Goal: Navigation & Orientation: Understand site structure

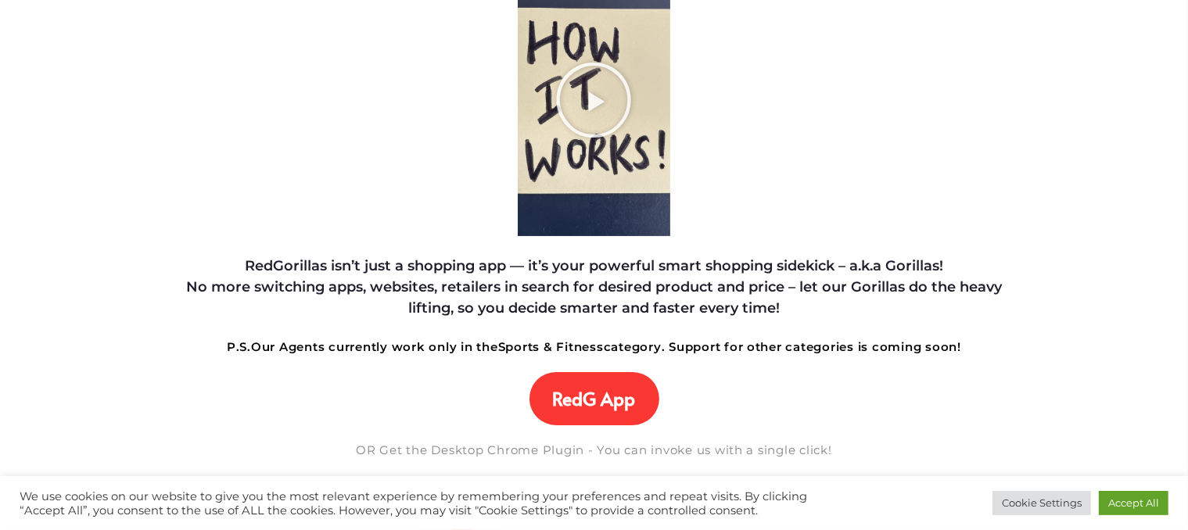
scroll to position [469, 0]
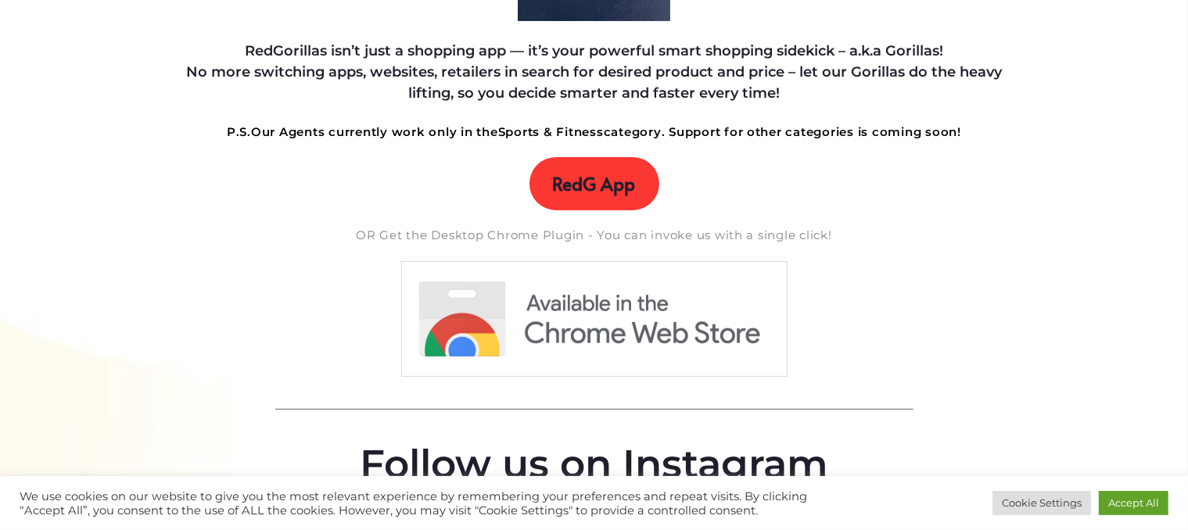
click at [598, 207] on link "RedG App" at bounding box center [595, 183] width 130 height 53
click at [591, 177] on span "RedG App" at bounding box center [594, 184] width 83 height 22
click at [528, 322] on img at bounding box center [595, 319] width 388 height 117
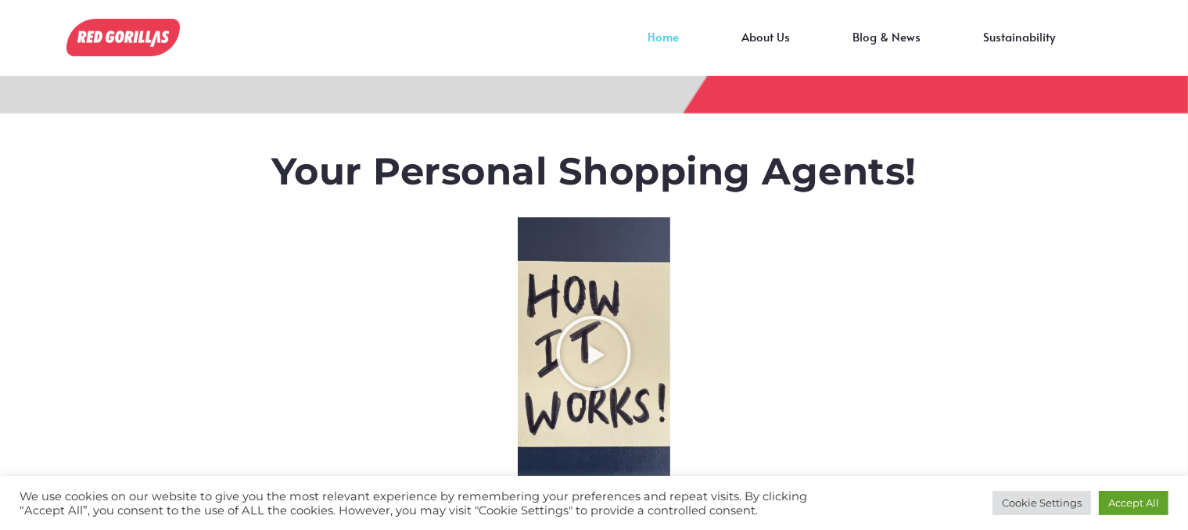
scroll to position [0, 0]
click at [673, 40] on link "Home" at bounding box center [664, 49] width 94 height 23
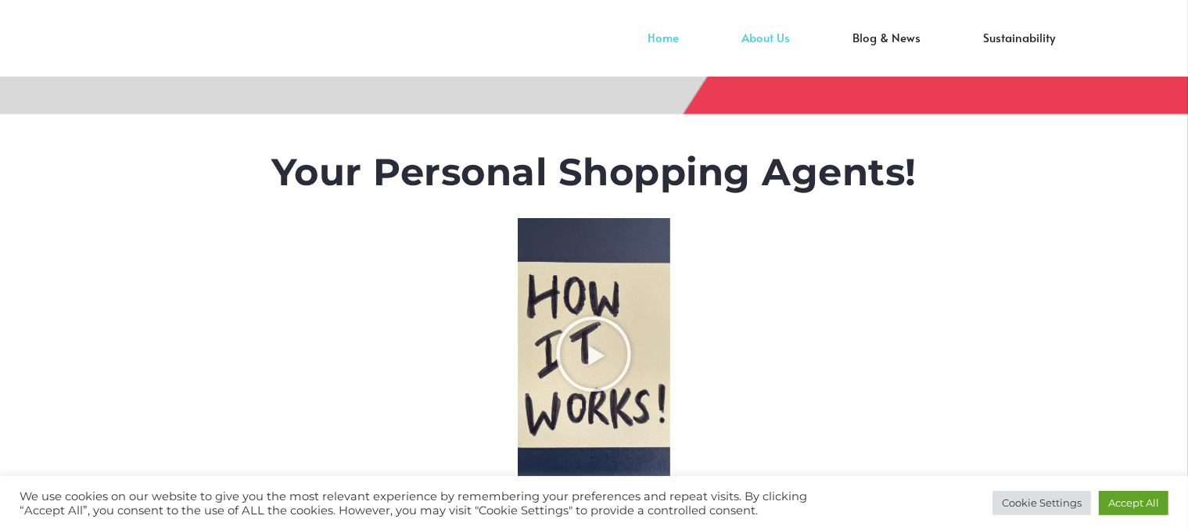
scroll to position [0, -7823]
click at [765, 41] on link "About Us" at bounding box center [766, 49] width 111 height 23
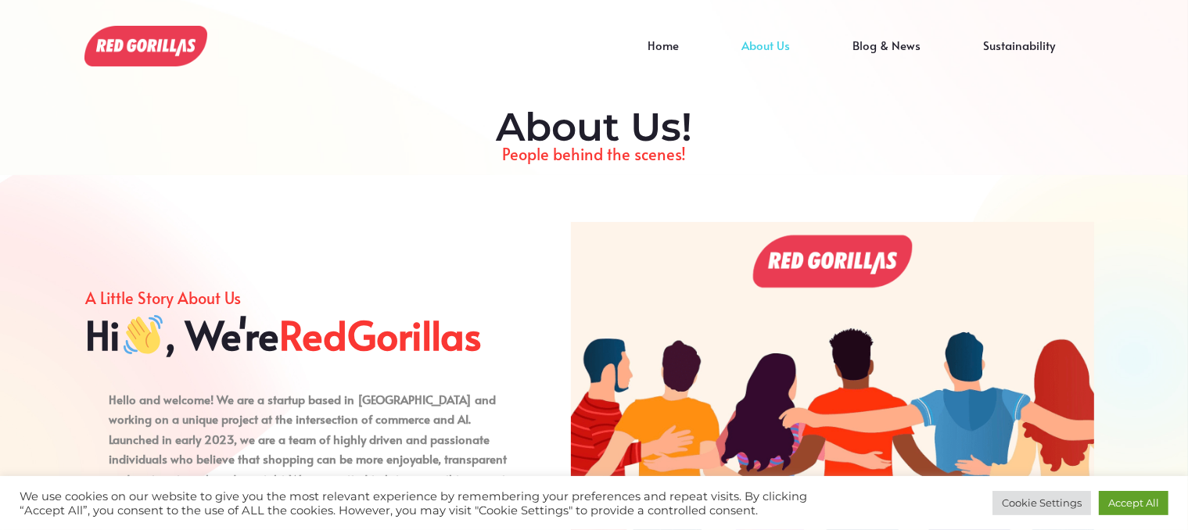
click at [998, 34] on div "Home About Us Blog & News Sustainability" at bounding box center [645, 45] width 884 height 45
click at [1001, 48] on link "Sustainability" at bounding box center [1020, 56] width 135 height 23
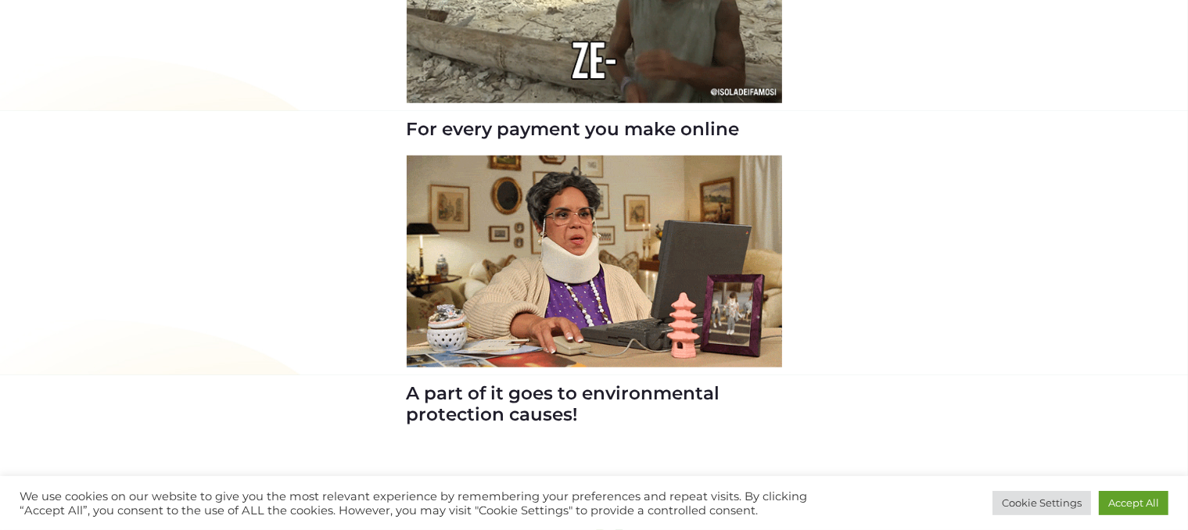
scroll to position [1494, 0]
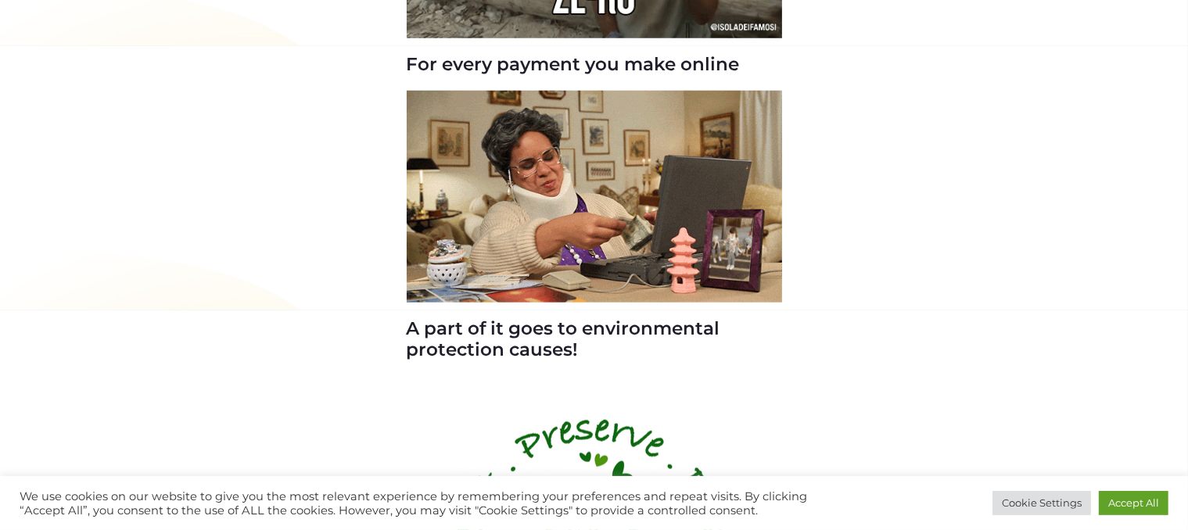
click at [510, 243] on img at bounding box center [595, 196] width 376 height 211
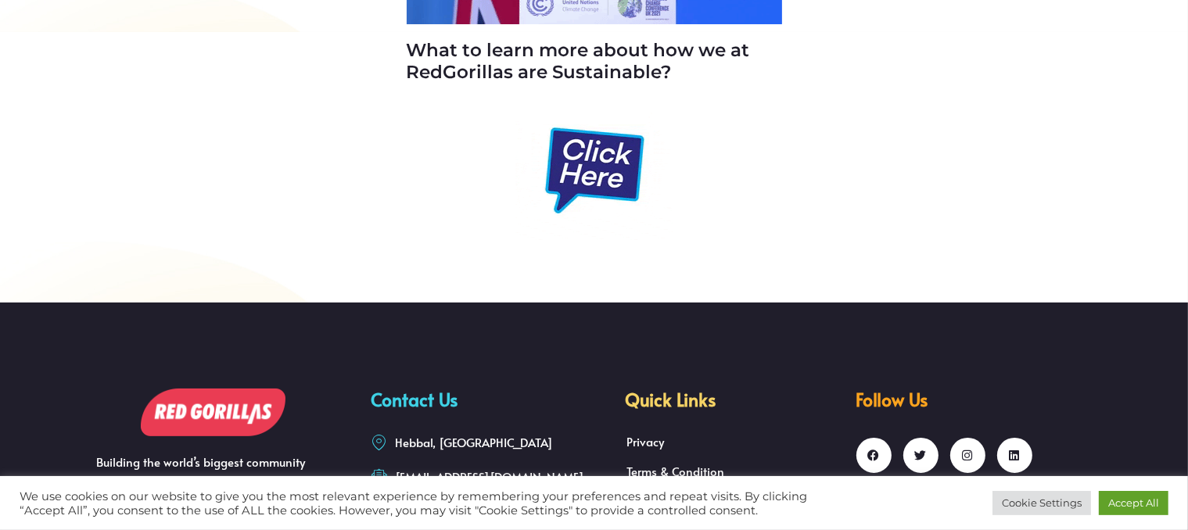
scroll to position [6050, 0]
